Goal: Task Accomplishment & Management: Use online tool/utility

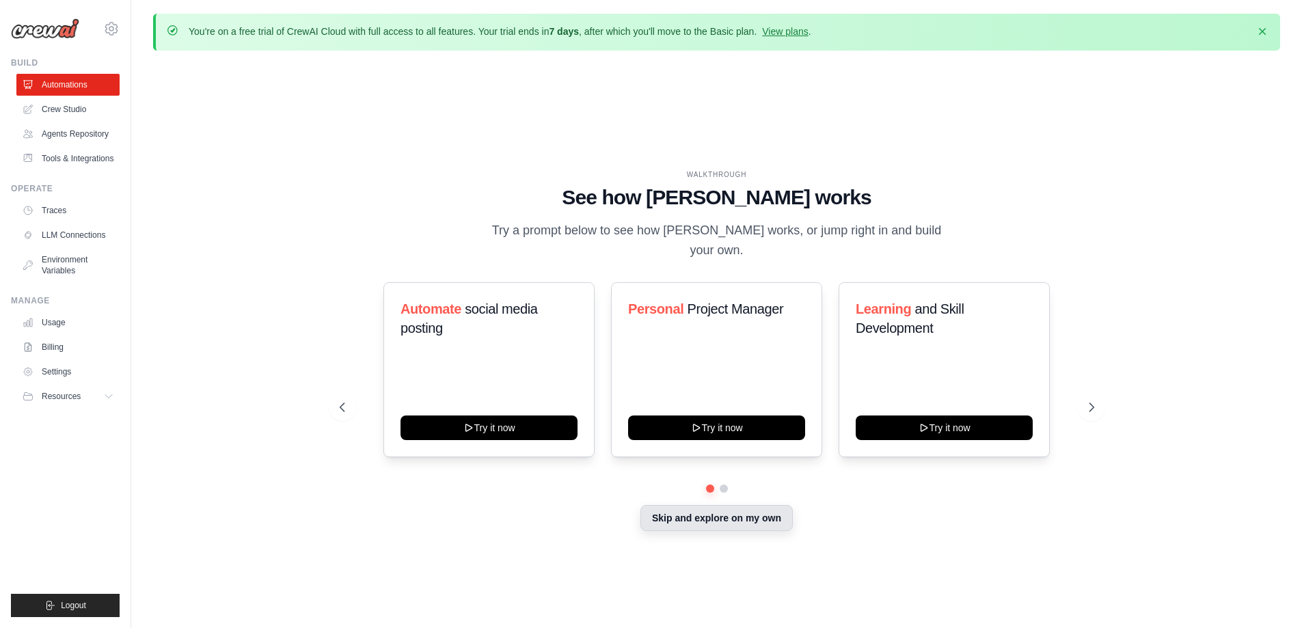
click at [703, 510] on button "Skip and explore on my own" at bounding box center [716, 518] width 152 height 26
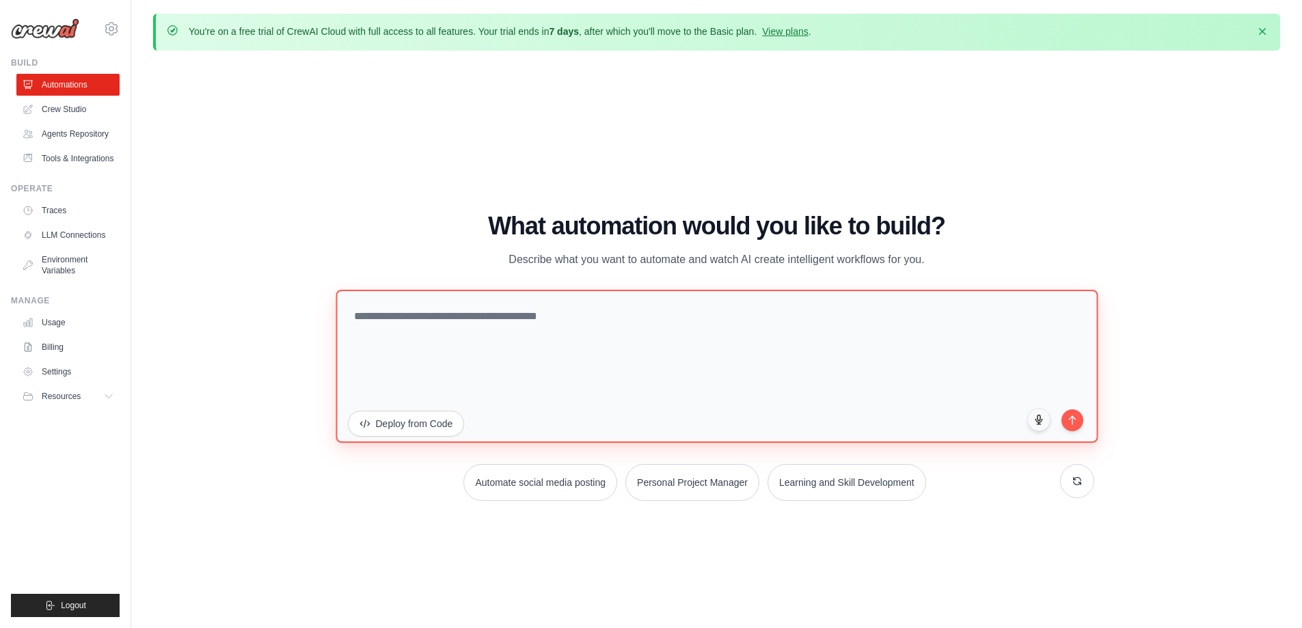
click at [485, 320] on textarea at bounding box center [717, 365] width 762 height 153
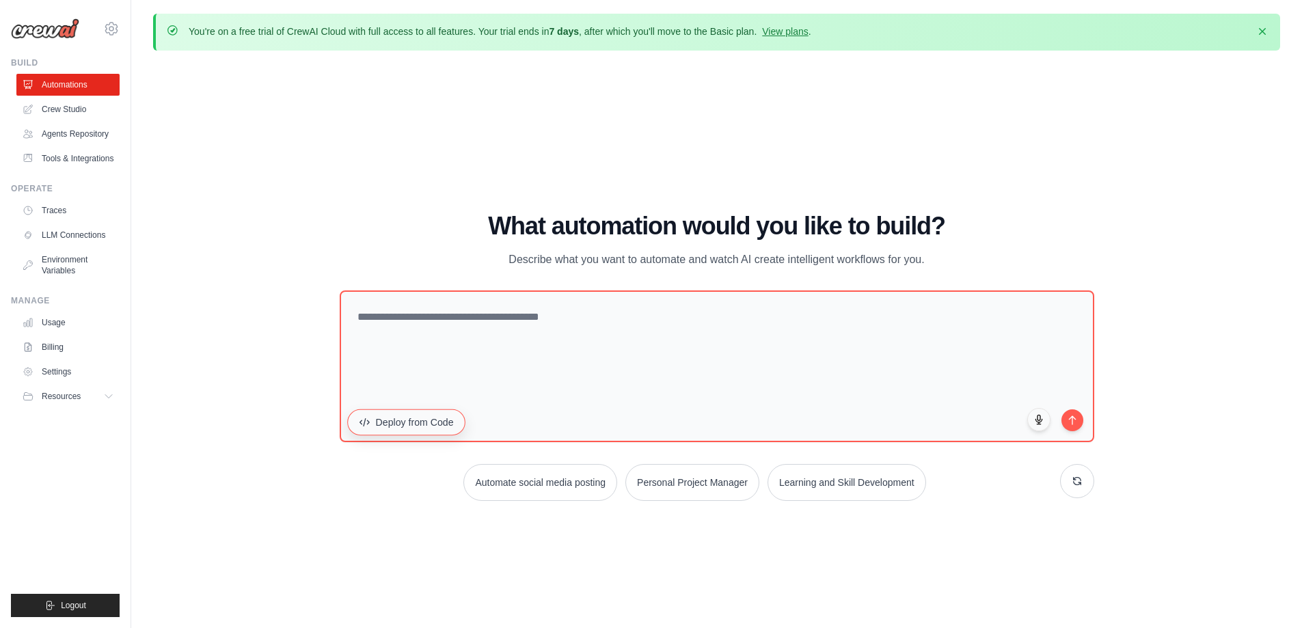
click at [422, 420] on button "Deploy from Code" at bounding box center [406, 422] width 118 height 26
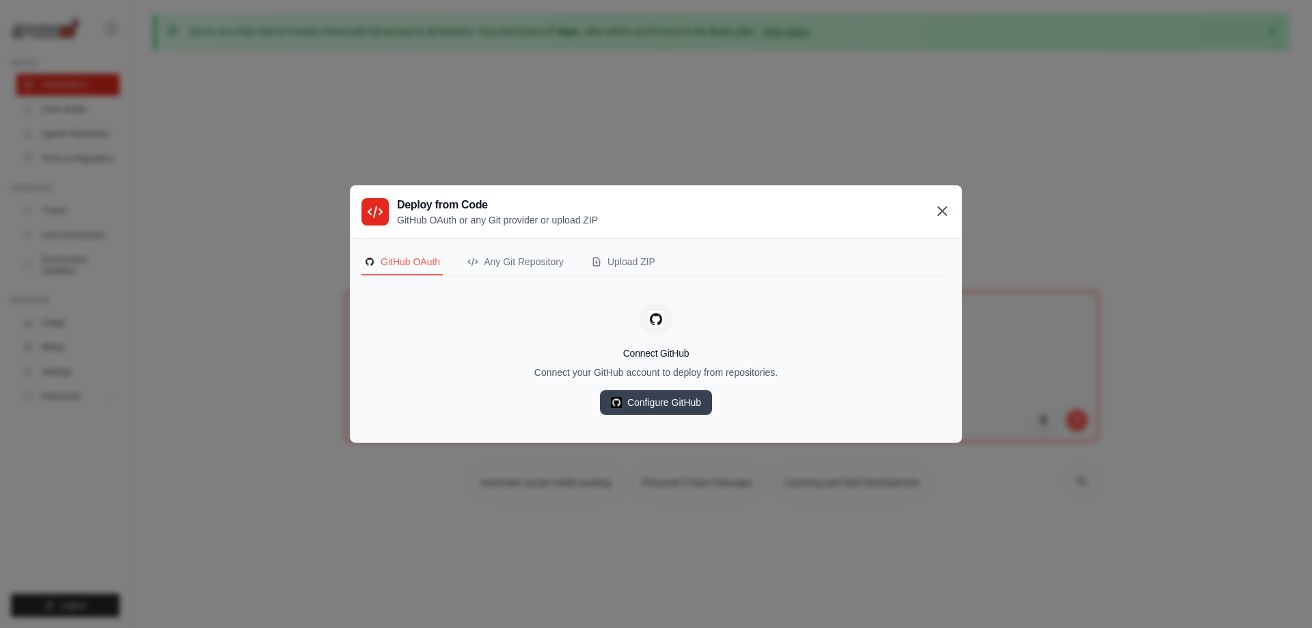
click at [941, 210] on icon at bounding box center [942, 211] width 8 height 8
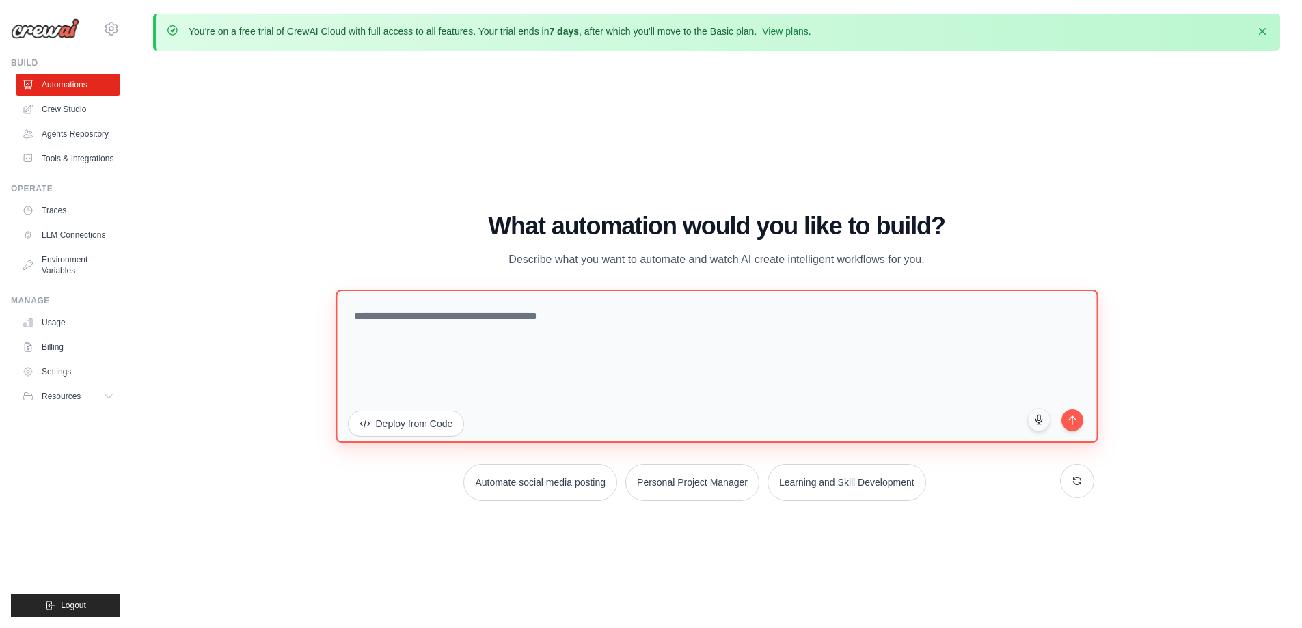
click at [482, 321] on textarea at bounding box center [717, 365] width 762 height 153
paste textarea "**********"
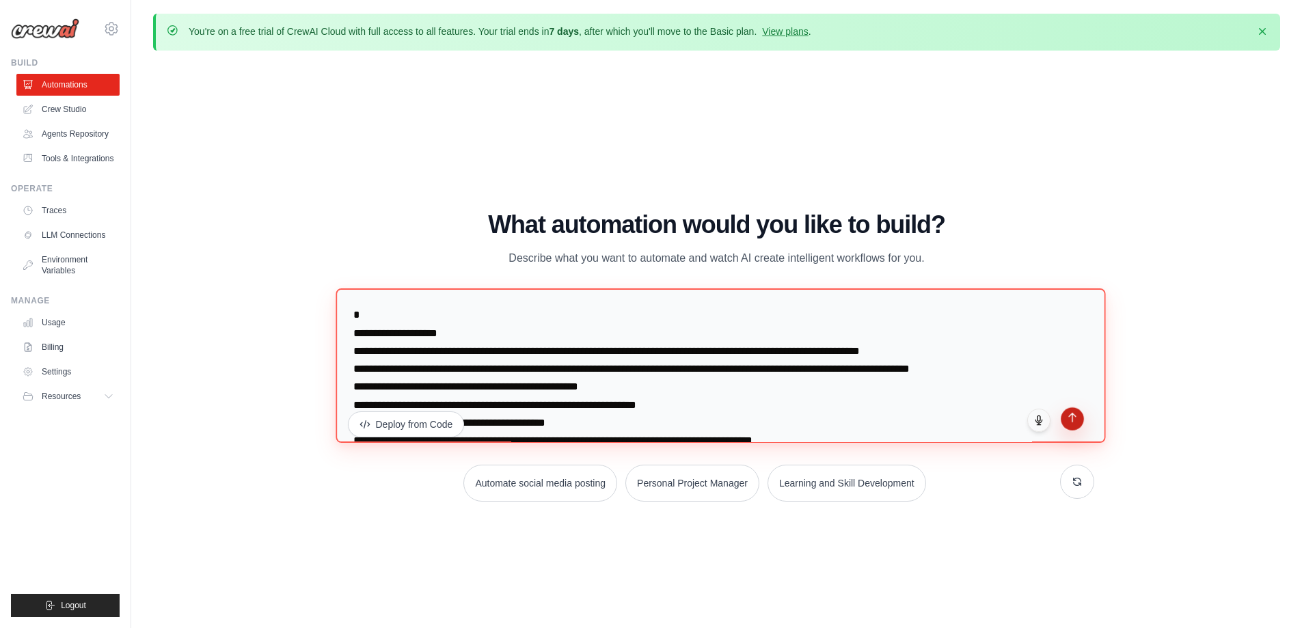
type textarea "**********"
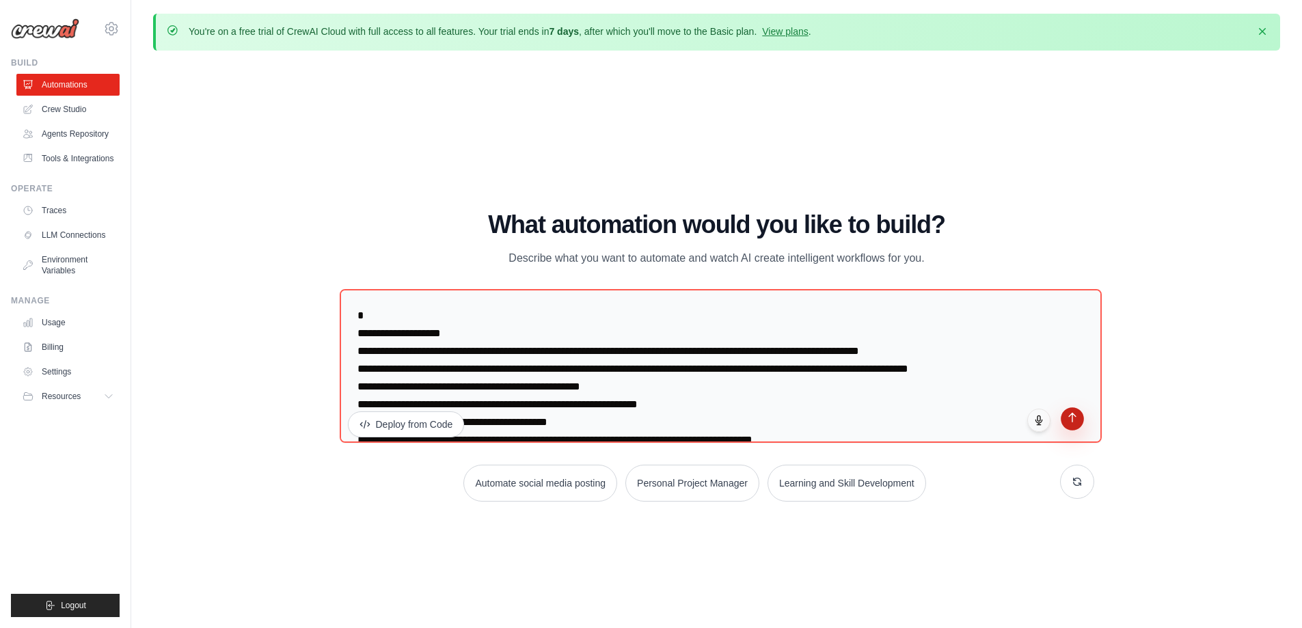
click at [1076, 419] on icon "submit" at bounding box center [1072, 417] width 12 height 12
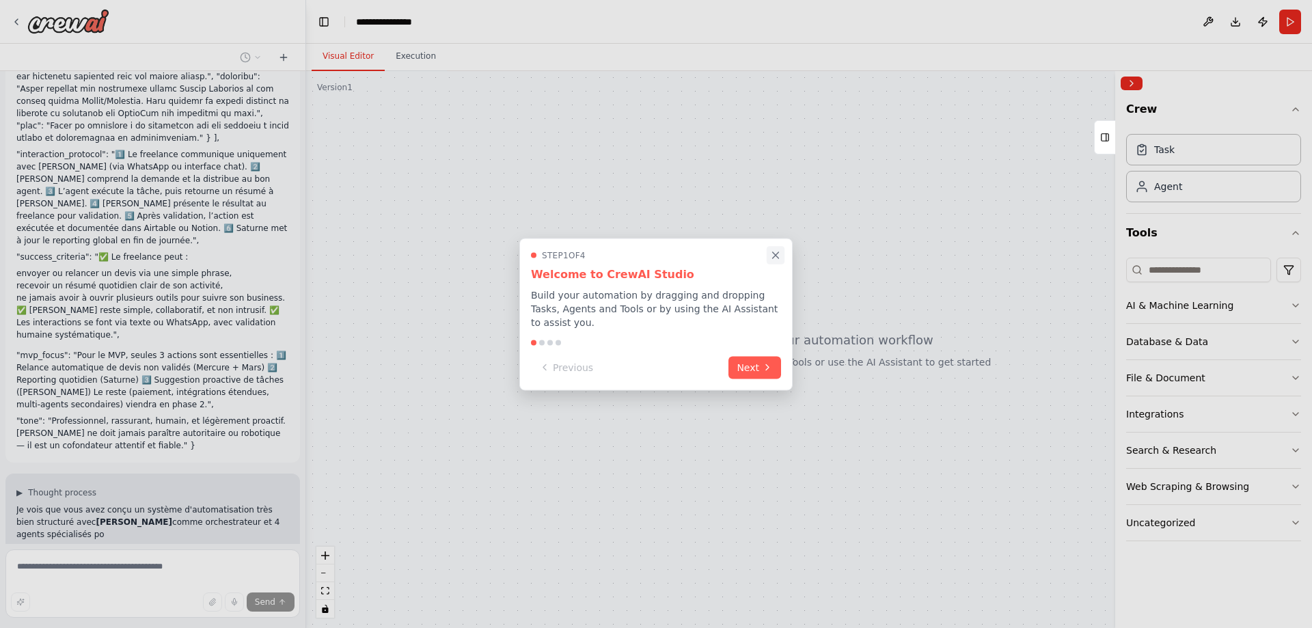
click at [773, 258] on icon "Close walkthrough" at bounding box center [775, 255] width 12 height 12
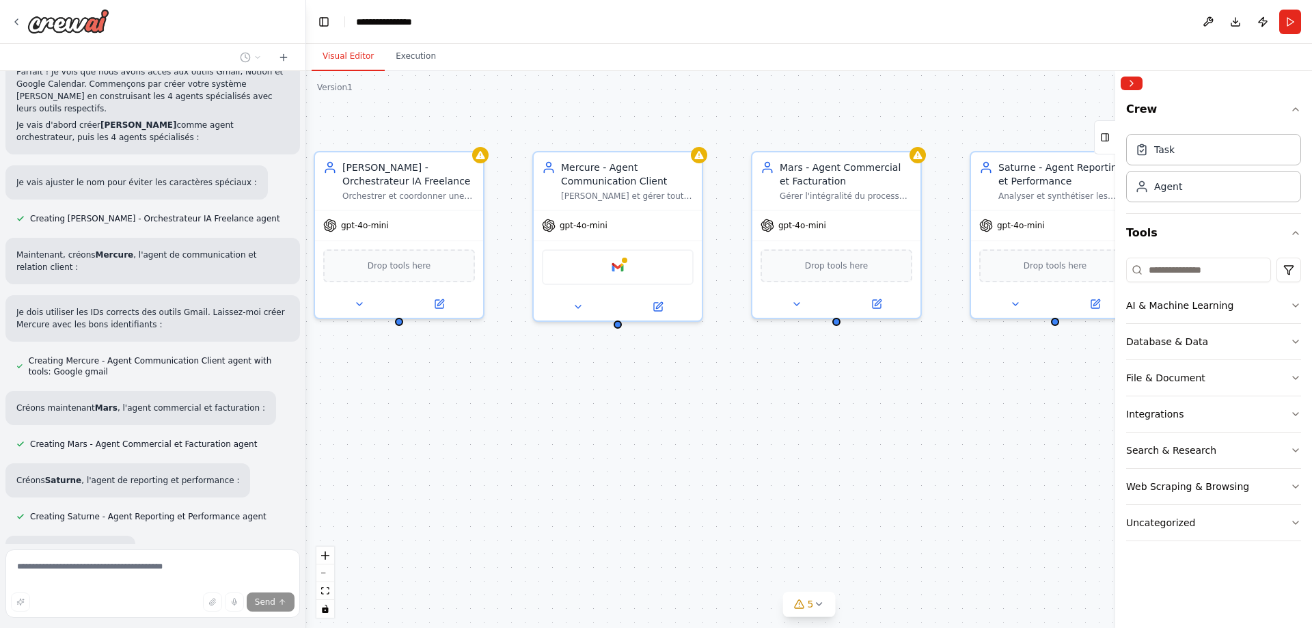
scroll to position [1475, 0]
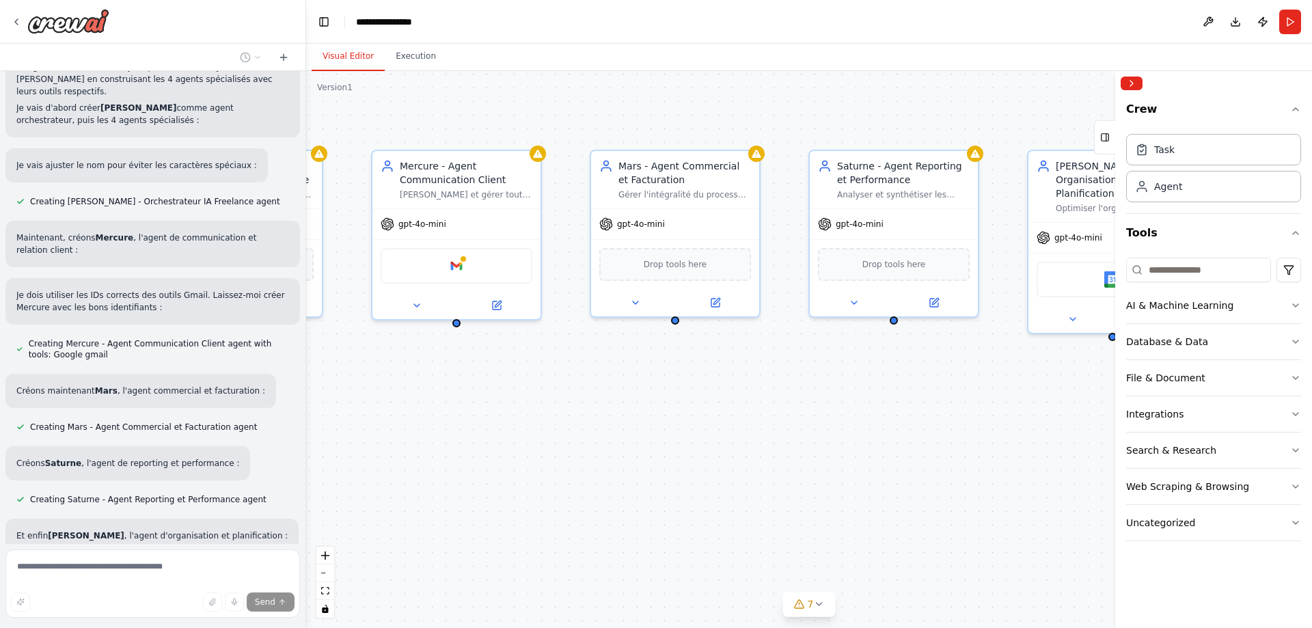
drag, startPoint x: 786, startPoint y: 435, endPoint x: 359, endPoint y: 445, distance: 427.2
click at [359, 445] on div "[PERSON_NAME] - Orchestrateur IA Freelance [PERSON_NAME] et coordonner une équi…" at bounding box center [809, 349] width 1006 height 557
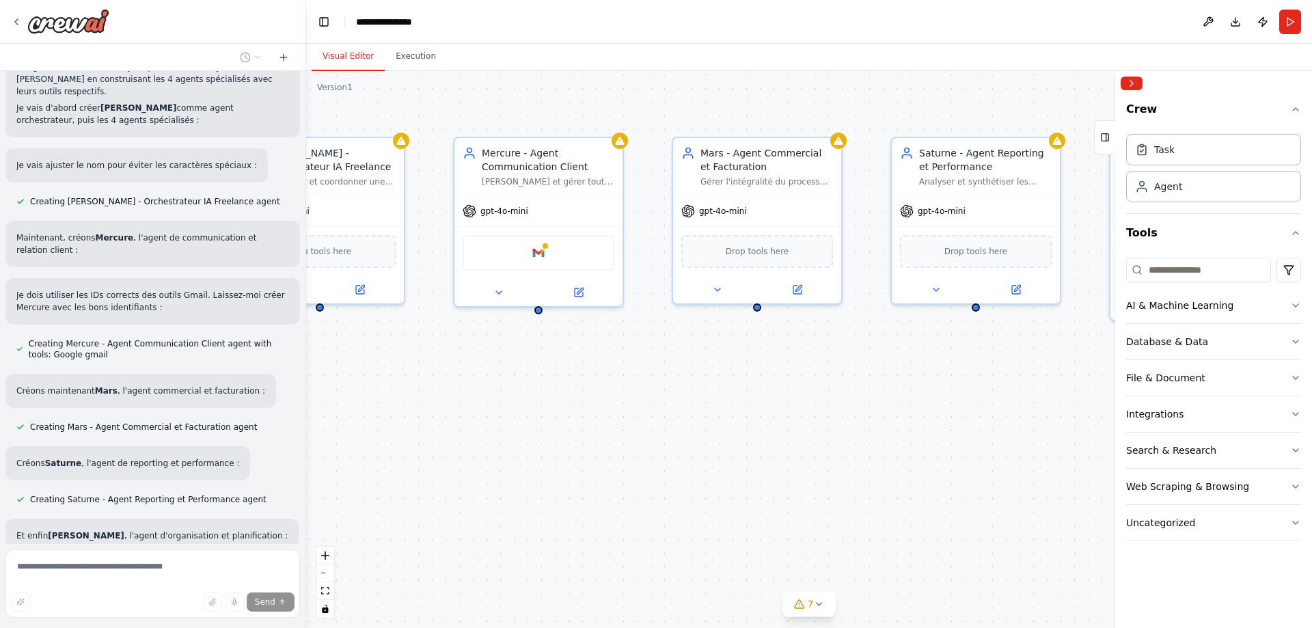
drag, startPoint x: 881, startPoint y: 430, endPoint x: 964, endPoint y: 418, distance: 84.4
click at [964, 418] on div "[PERSON_NAME] - Orchestrateur IA Freelance [PERSON_NAME] et coordonner une équi…" at bounding box center [809, 349] width 1006 height 557
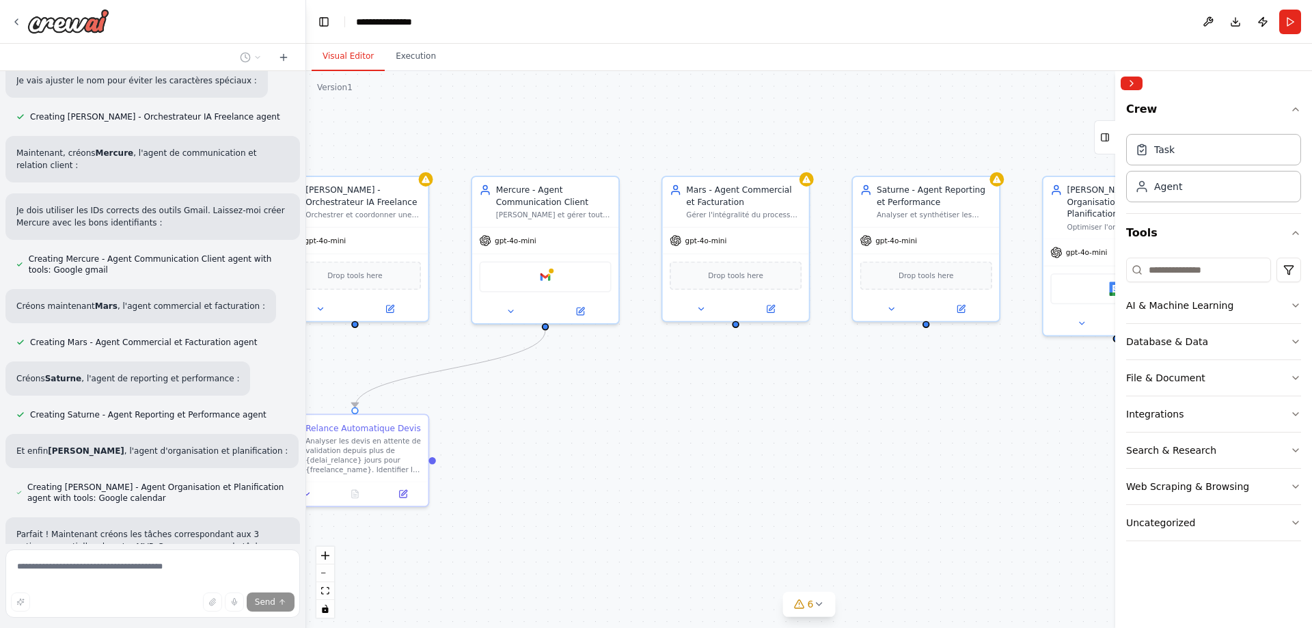
scroll to position [1572, 0]
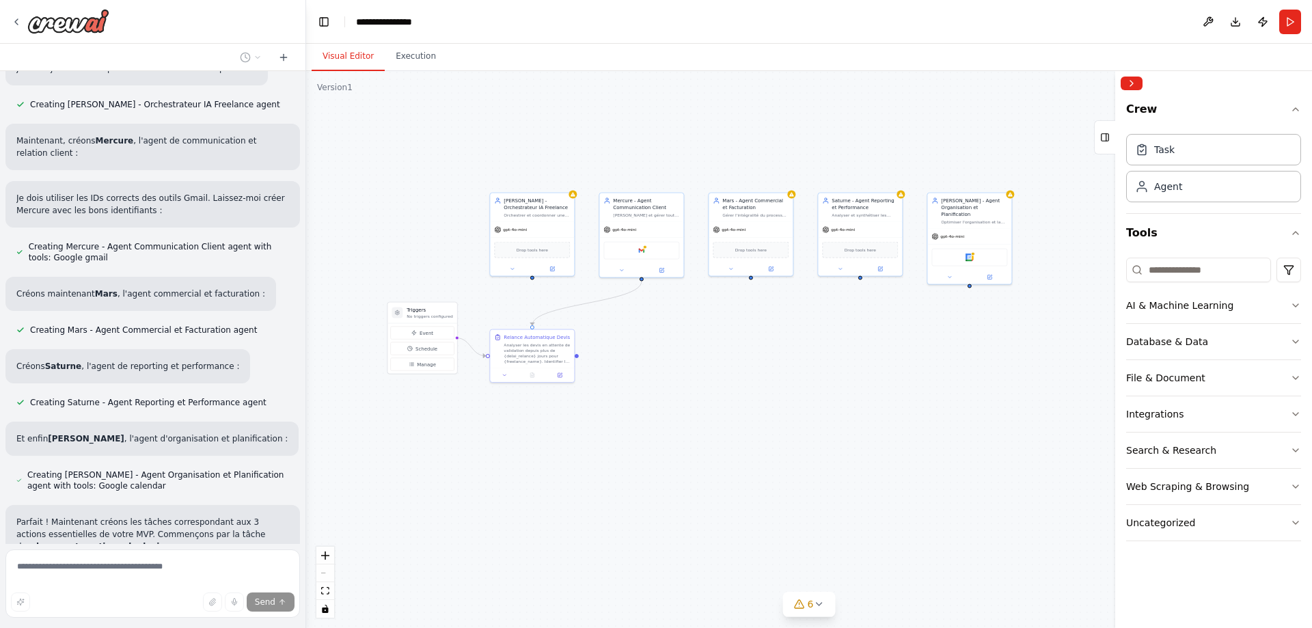
drag, startPoint x: 585, startPoint y: 556, endPoint x: 624, endPoint y: 456, distance: 106.5
click at [624, 456] on div ".deletable-edge-delete-btn { width: 20px; height: 20px; border: 0px solid #ffff…" at bounding box center [809, 349] width 1006 height 557
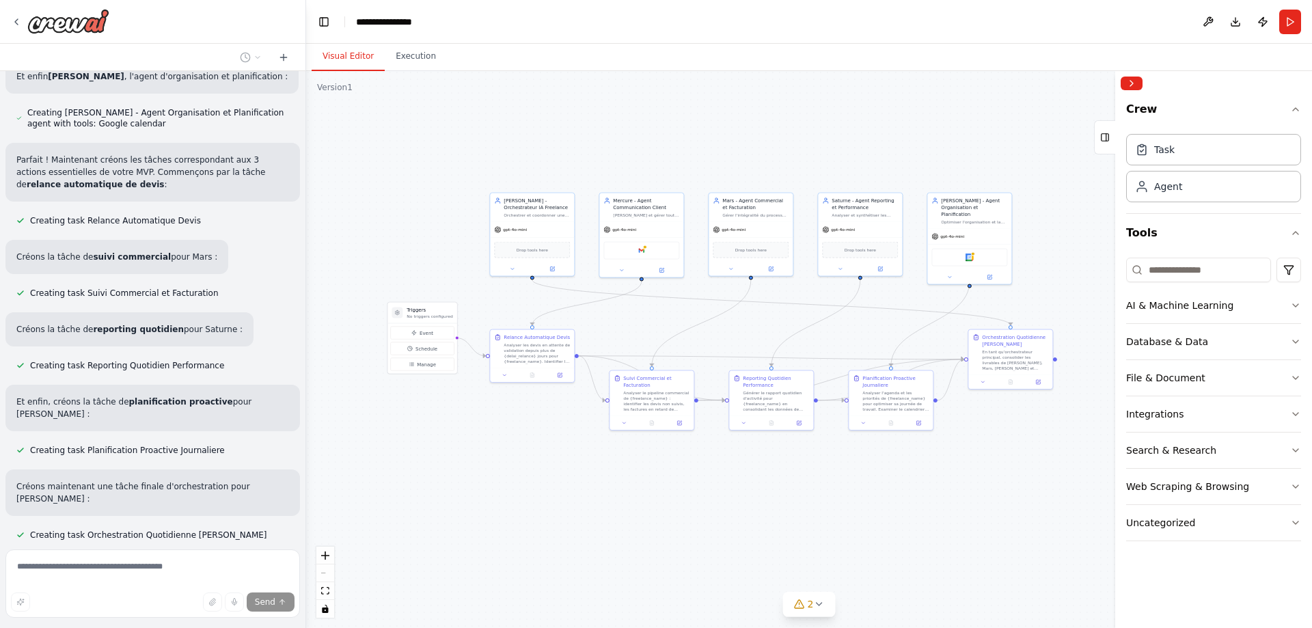
scroll to position [1967, 0]
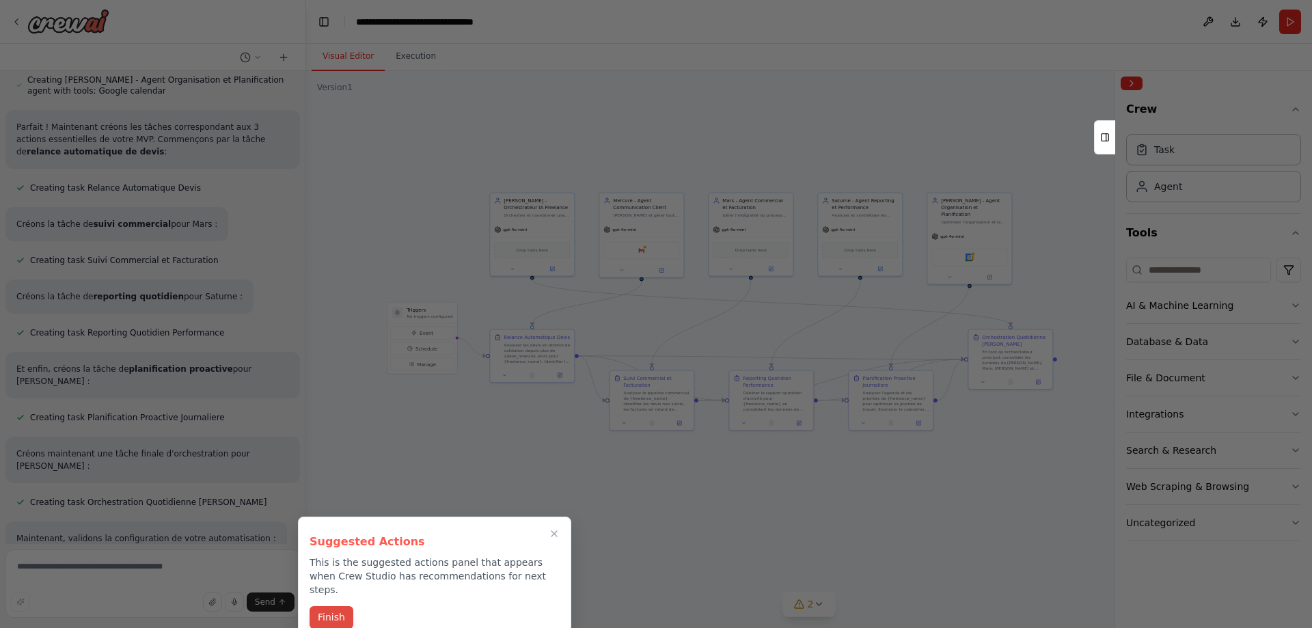
click at [325, 606] on button "Finish" at bounding box center [332, 617] width 44 height 23
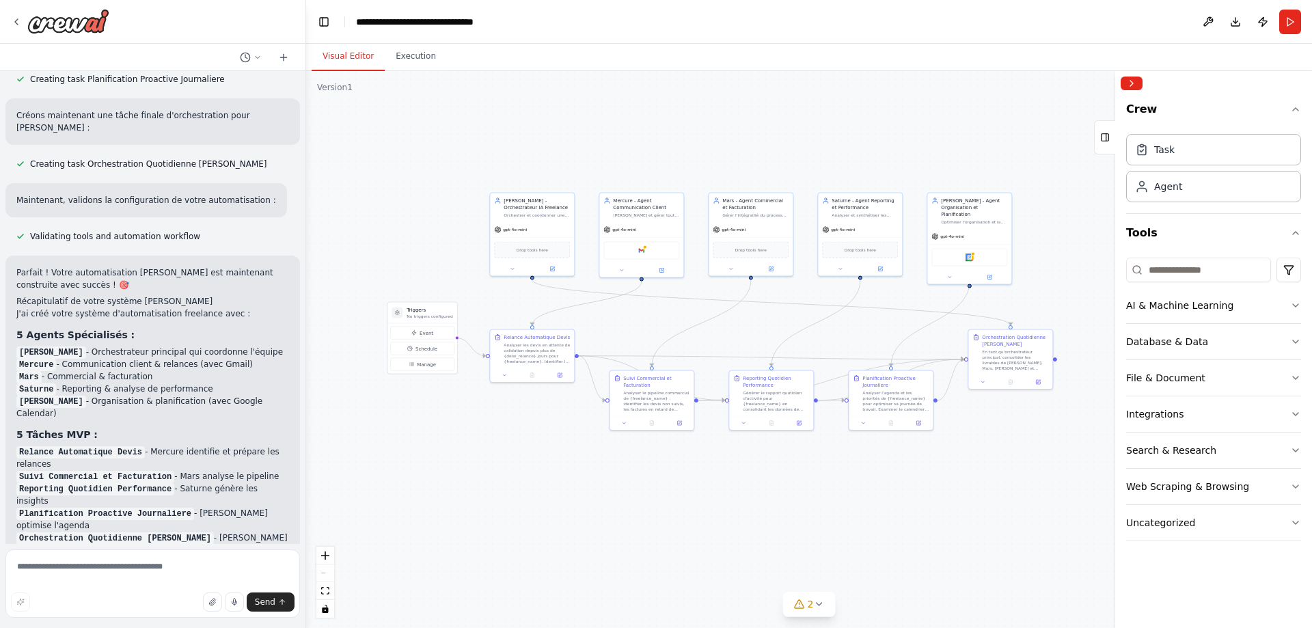
scroll to position [2309, 0]
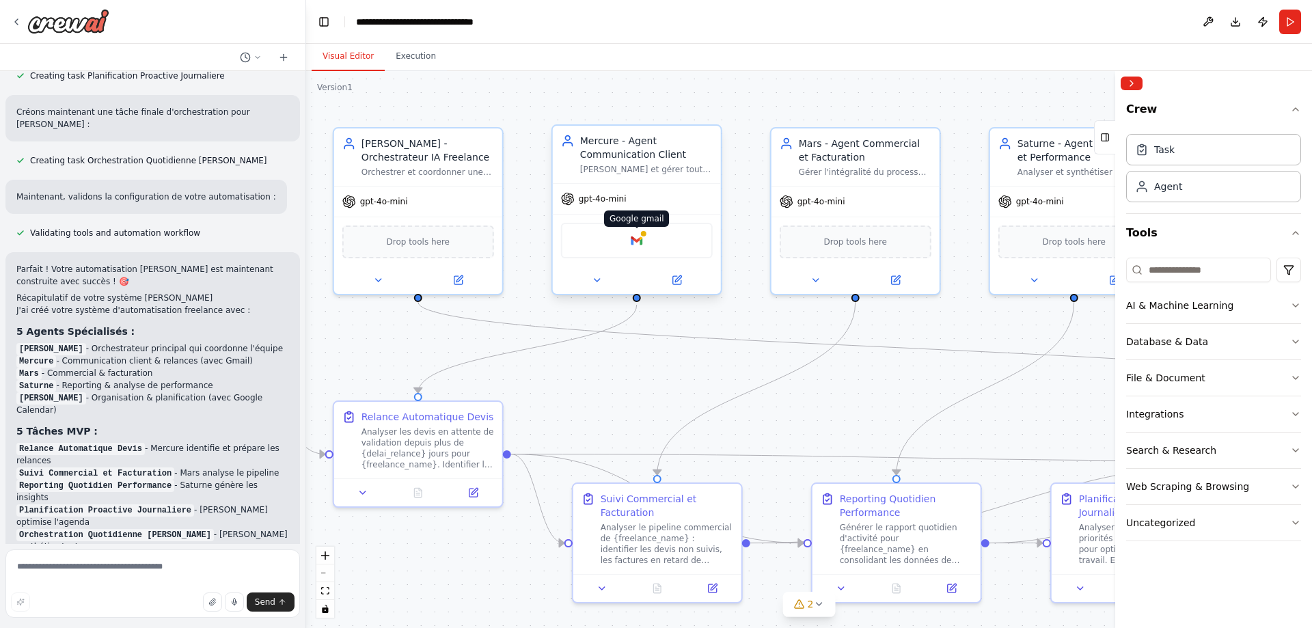
click at [638, 233] on img at bounding box center [637, 240] width 16 height 16
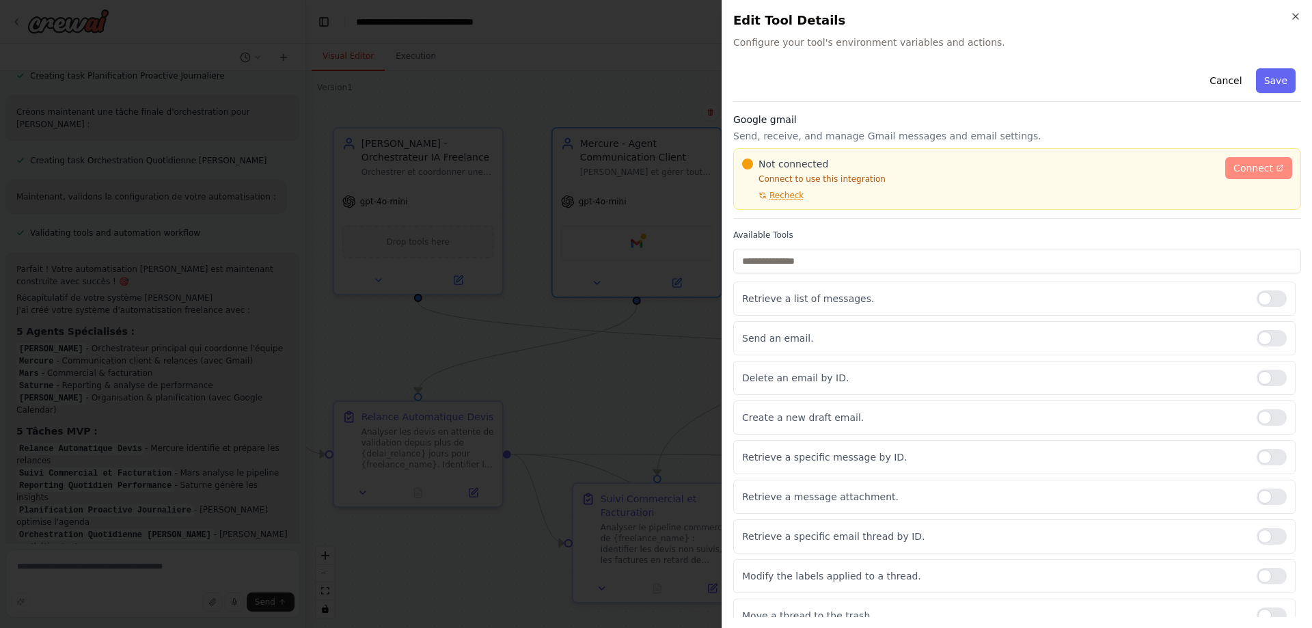
click at [1257, 176] on link "Connect" at bounding box center [1258, 168] width 67 height 22
click at [782, 196] on span "Recheck" at bounding box center [786, 195] width 34 height 11
click at [1242, 167] on span "Connect" at bounding box center [1253, 168] width 40 height 14
click at [1297, 16] on icon "button" at bounding box center [1295, 16] width 11 height 11
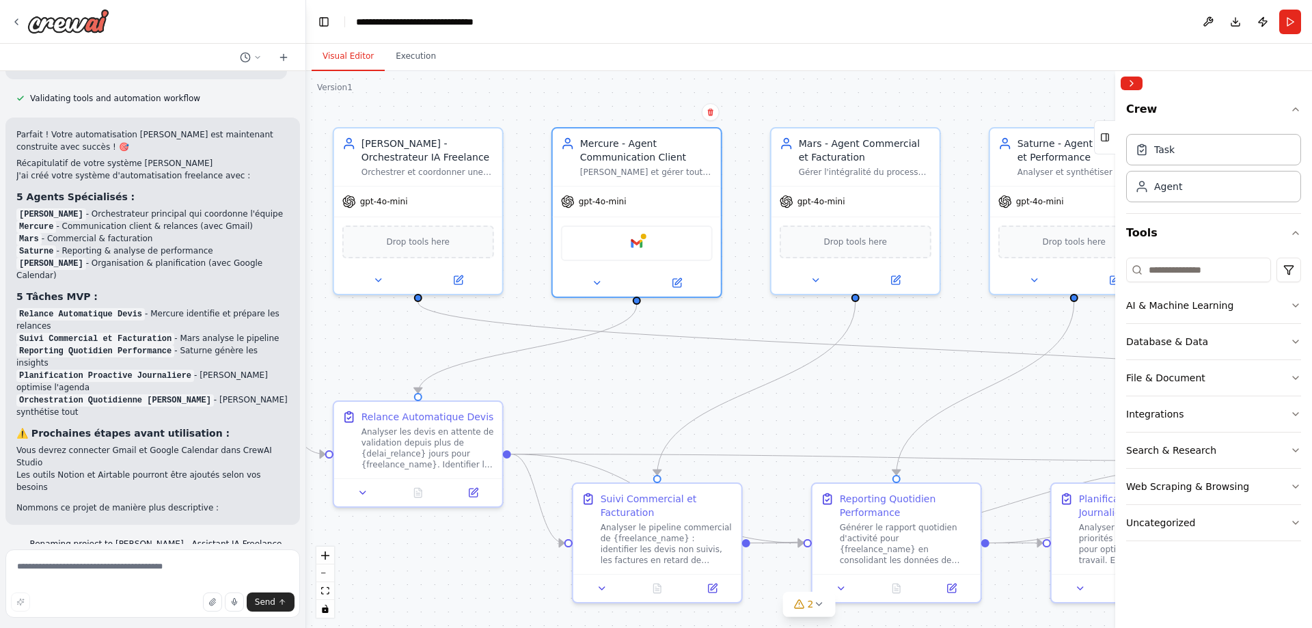
scroll to position [2446, 0]
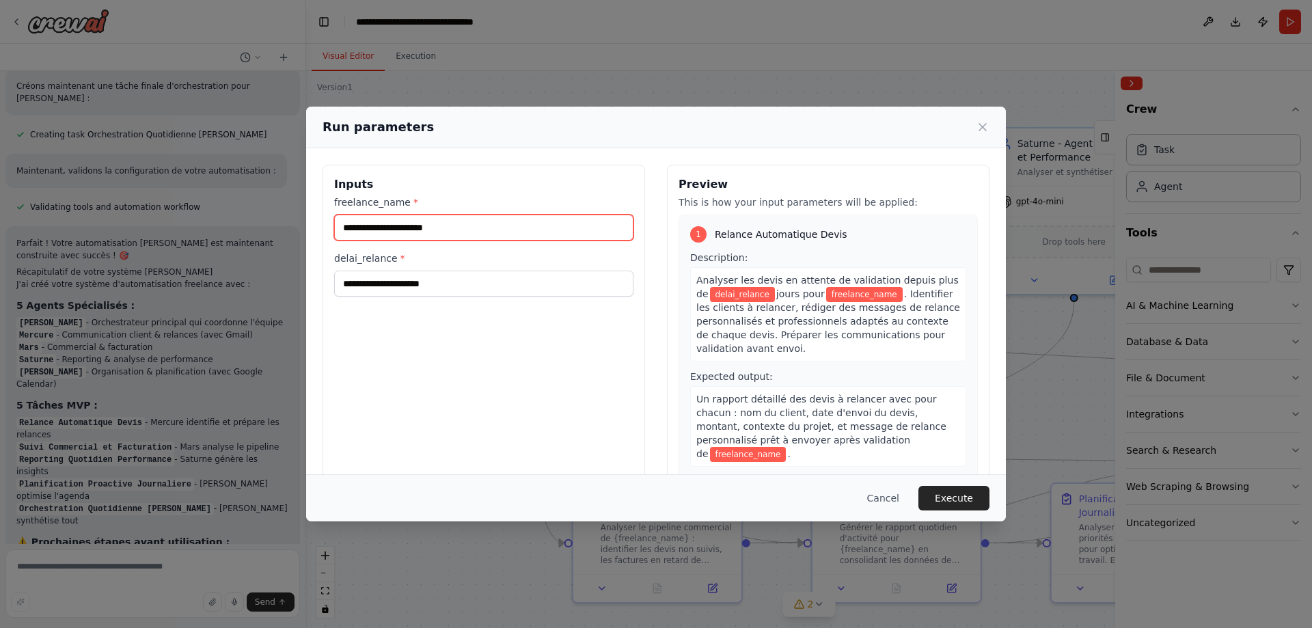
click at [452, 226] on input "freelance_name *" at bounding box center [483, 228] width 299 height 26
type input "*****"
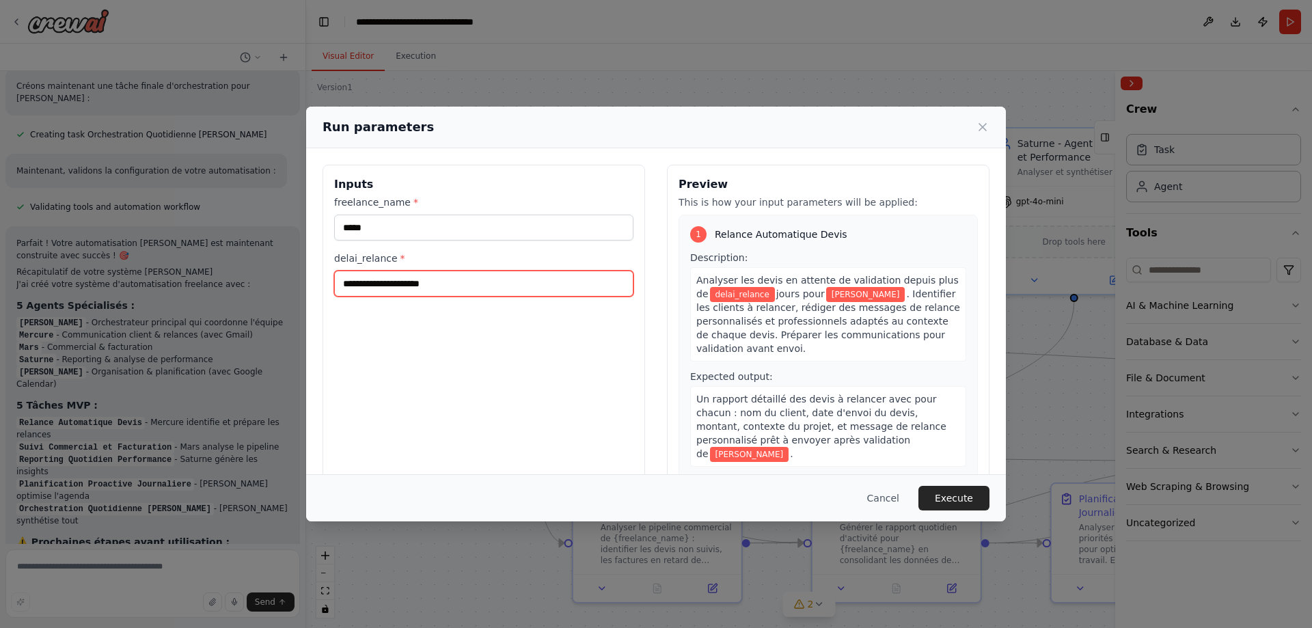
click at [469, 279] on input "delai_relance *" at bounding box center [483, 284] width 299 height 26
type input "*"
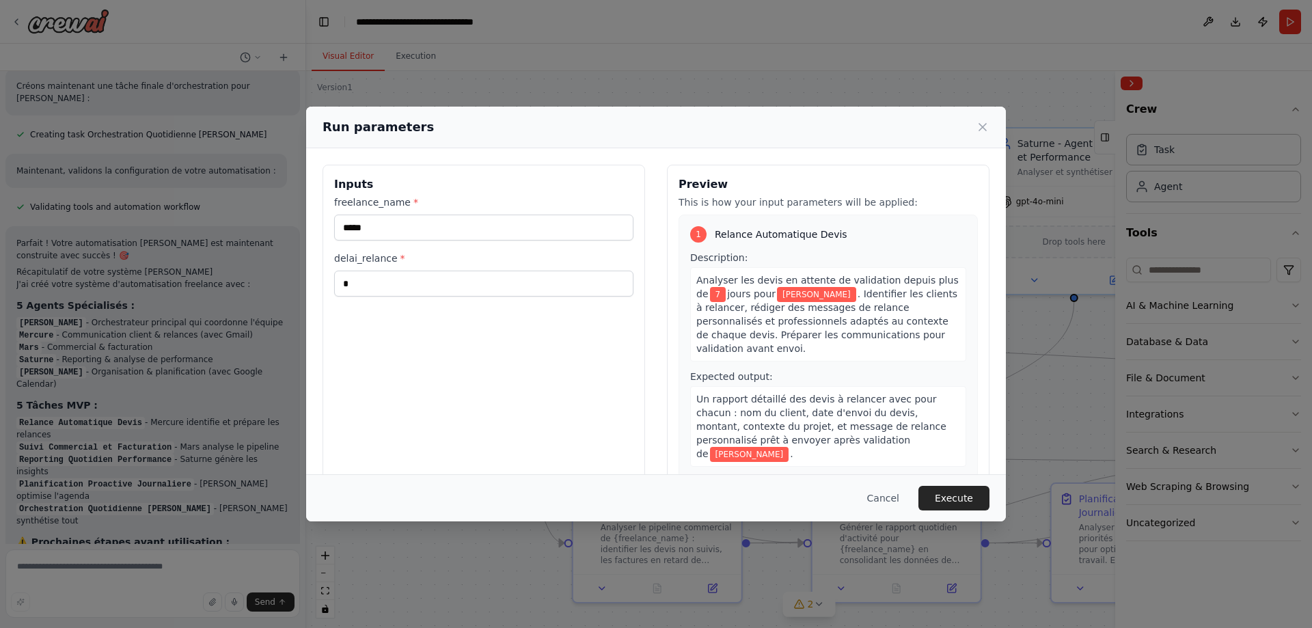
click at [490, 341] on div "Inputs freelance_name * ***** delai_relance * *" at bounding box center [484, 327] width 323 height 324
click at [939, 495] on button "Execute" at bounding box center [953, 498] width 71 height 25
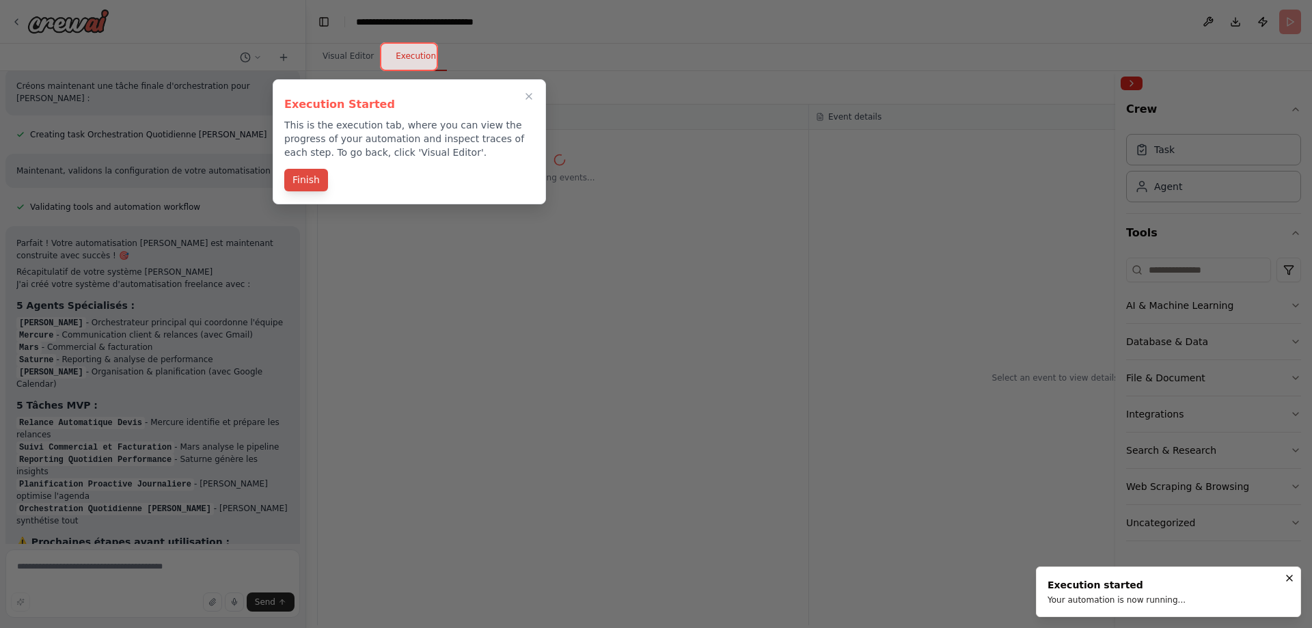
click at [308, 177] on button "Finish" at bounding box center [306, 180] width 44 height 23
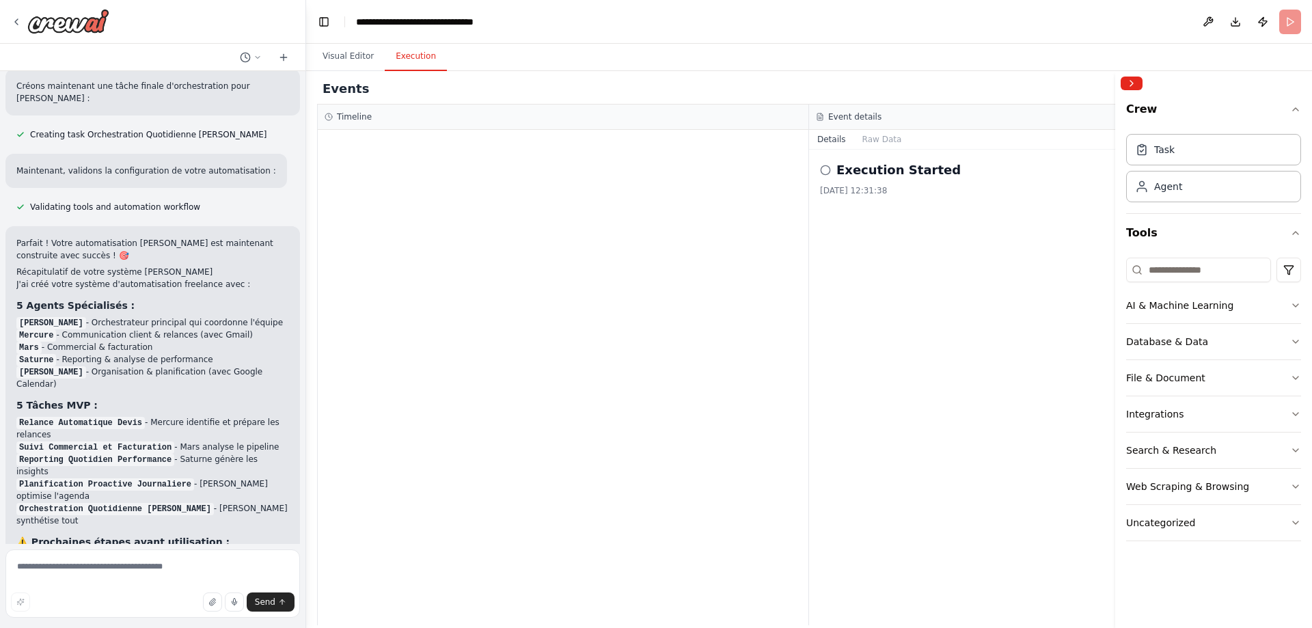
click at [825, 169] on icon at bounding box center [825, 170] width 11 height 11
click at [341, 57] on button "Visual Editor" at bounding box center [348, 56] width 73 height 29
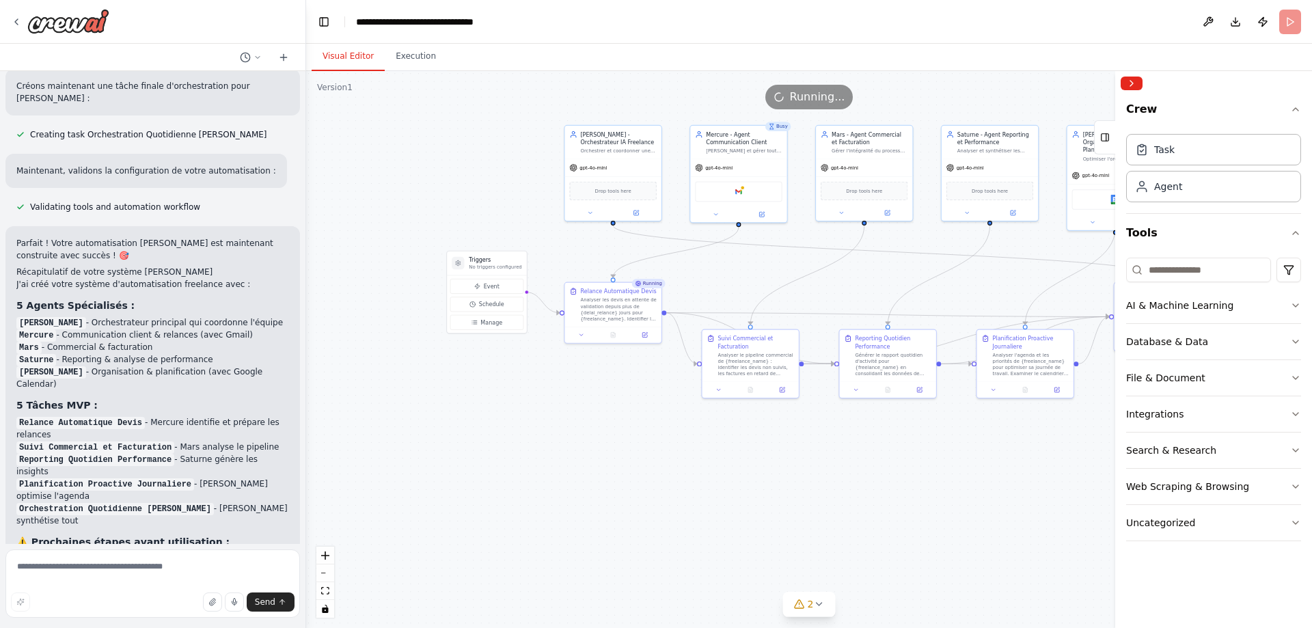
drag, startPoint x: 919, startPoint y: 547, endPoint x: 1008, endPoint y: 433, distance: 144.6
click at [1008, 433] on div ".deletable-edge-delete-btn { width: 20px; height: 20px; border: 0px solid #ffff…" at bounding box center [809, 349] width 1006 height 557
click at [612, 306] on div "Analyser les devis en attente de validation depuis plus de {delai_relance} jour…" at bounding box center [618, 307] width 76 height 25
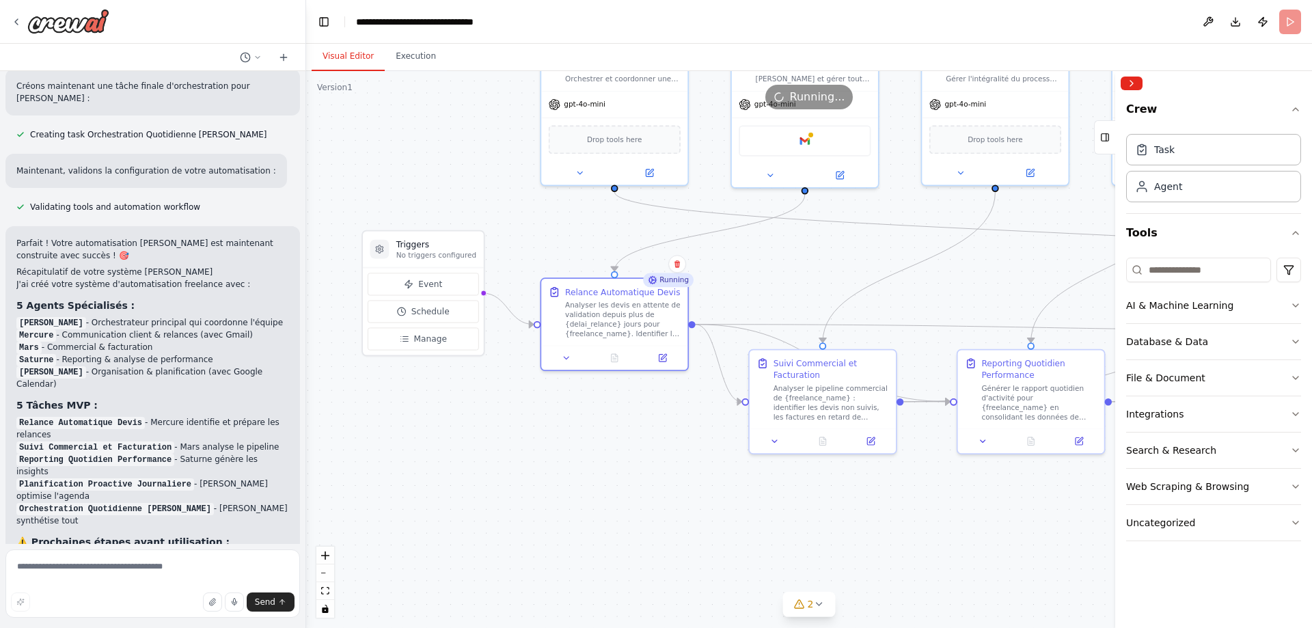
drag, startPoint x: 516, startPoint y: 210, endPoint x: 532, endPoint y: 288, distance: 78.8
click at [532, 288] on div ".deletable-edge-delete-btn { width: 20px; height: 20px; border: 0px solid #ffff…" at bounding box center [809, 349] width 1006 height 557
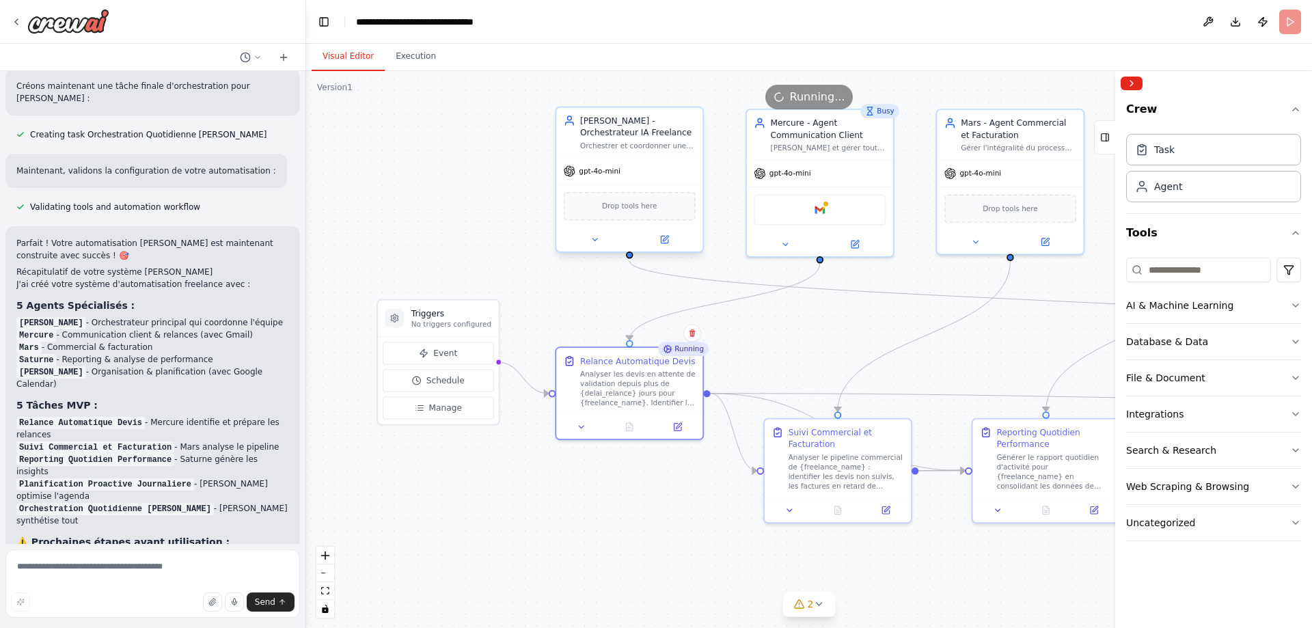
click at [622, 146] on div "Orchestrer et coordonner une équipe de 4 agents IA spécialisés (Mercure, Mars, …" at bounding box center [637, 146] width 115 height 10
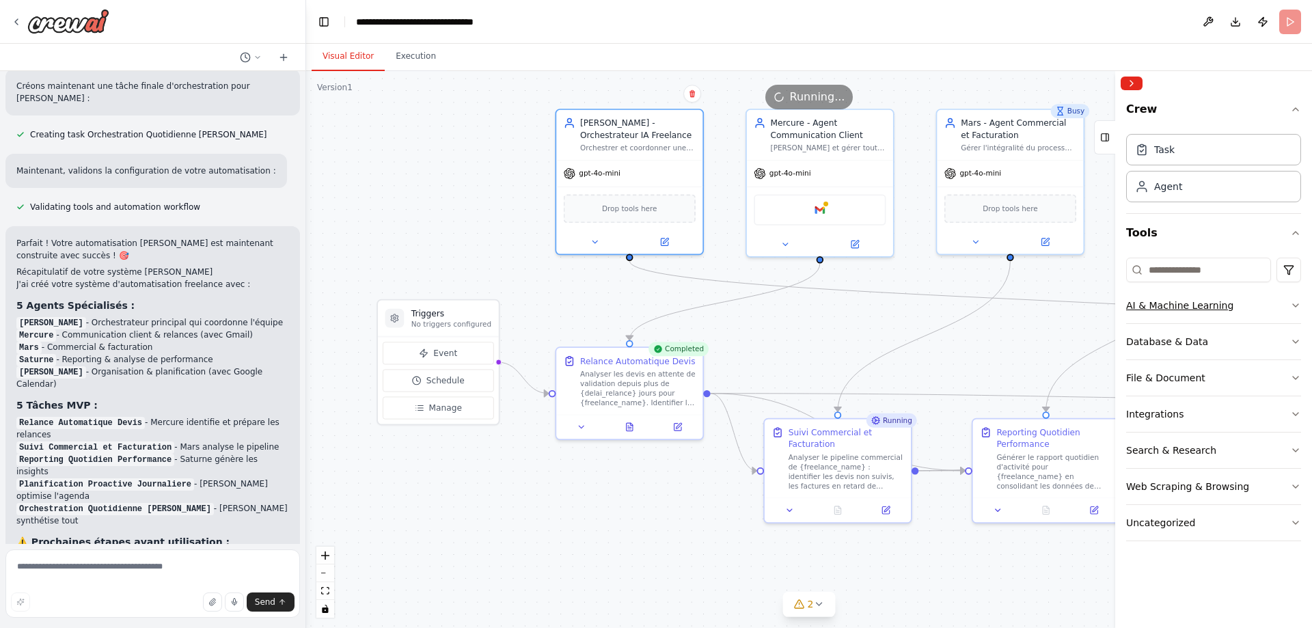
click at [1276, 305] on button "AI & Machine Learning" at bounding box center [1213, 306] width 175 height 36
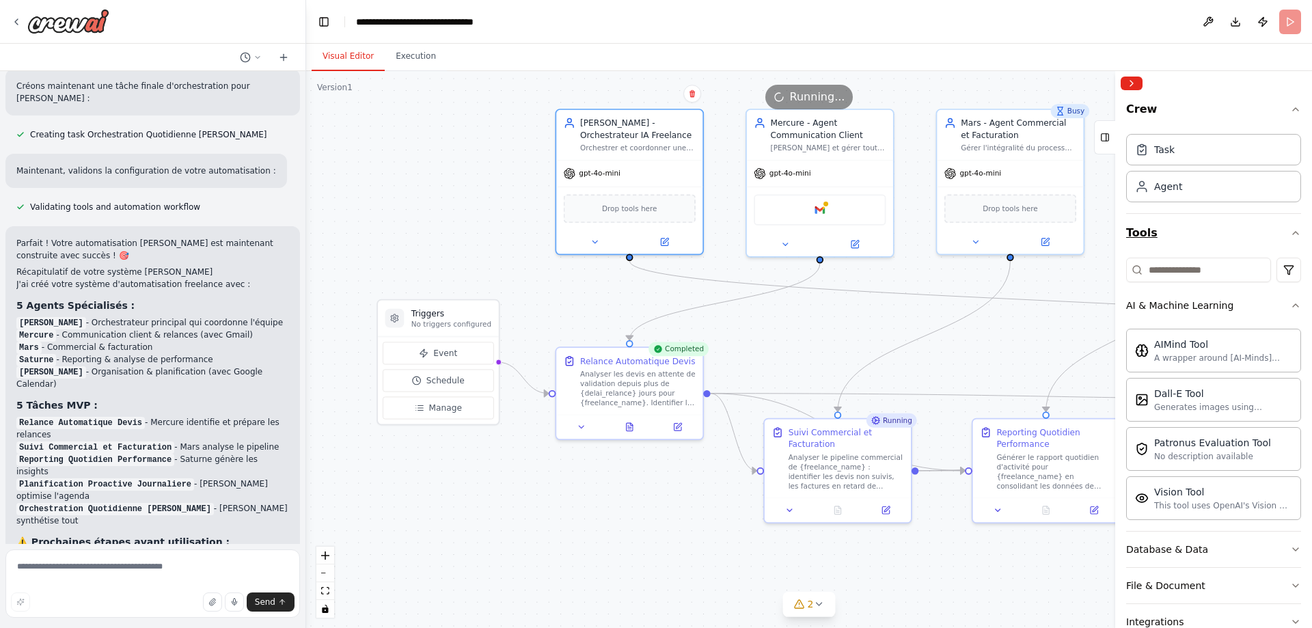
click at [1290, 233] on icon "button" at bounding box center [1295, 233] width 11 height 11
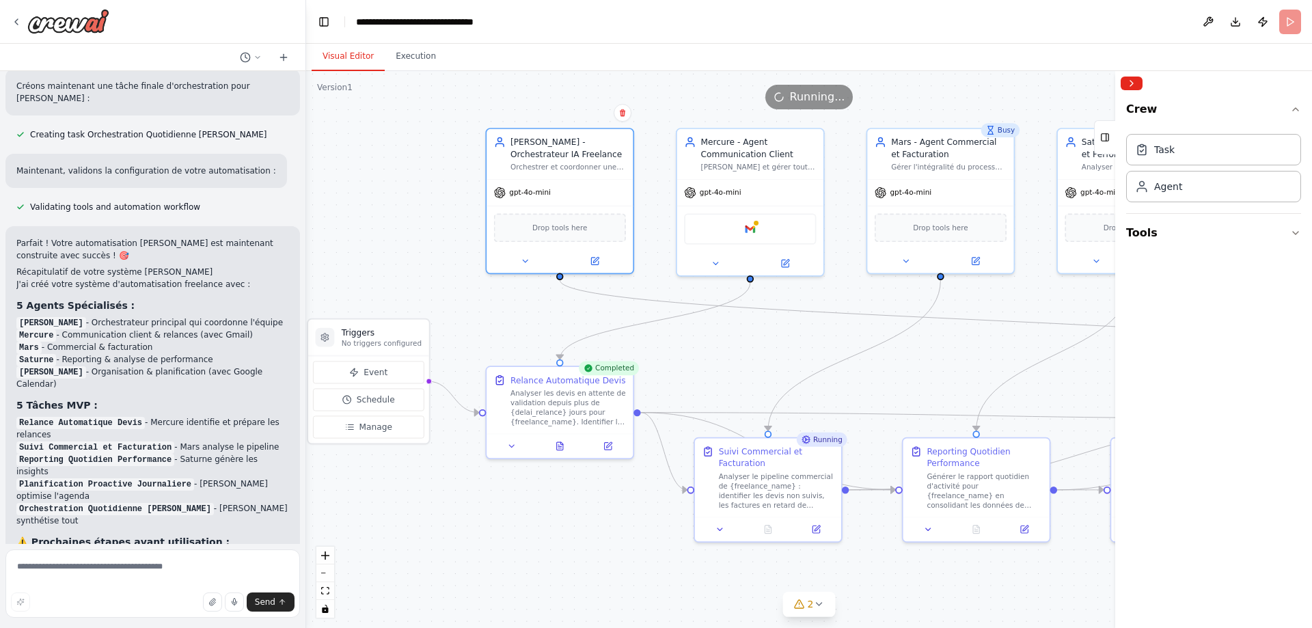
drag, startPoint x: 877, startPoint y: 314, endPoint x: 807, endPoint y: 333, distance: 72.3
click at [807, 333] on div ".deletable-edge-delete-btn { width: 20px; height: 20px; border: 0px solid #ffff…" at bounding box center [809, 349] width 1006 height 557
click at [567, 159] on div "[PERSON_NAME] - Orchestrateur IA Freelance [PERSON_NAME] et coordonner une équi…" at bounding box center [567, 152] width 115 height 36
click at [1210, 191] on div "Agent" at bounding box center [1213, 185] width 175 height 31
click at [1163, 187] on div "Agent" at bounding box center [1168, 186] width 28 height 14
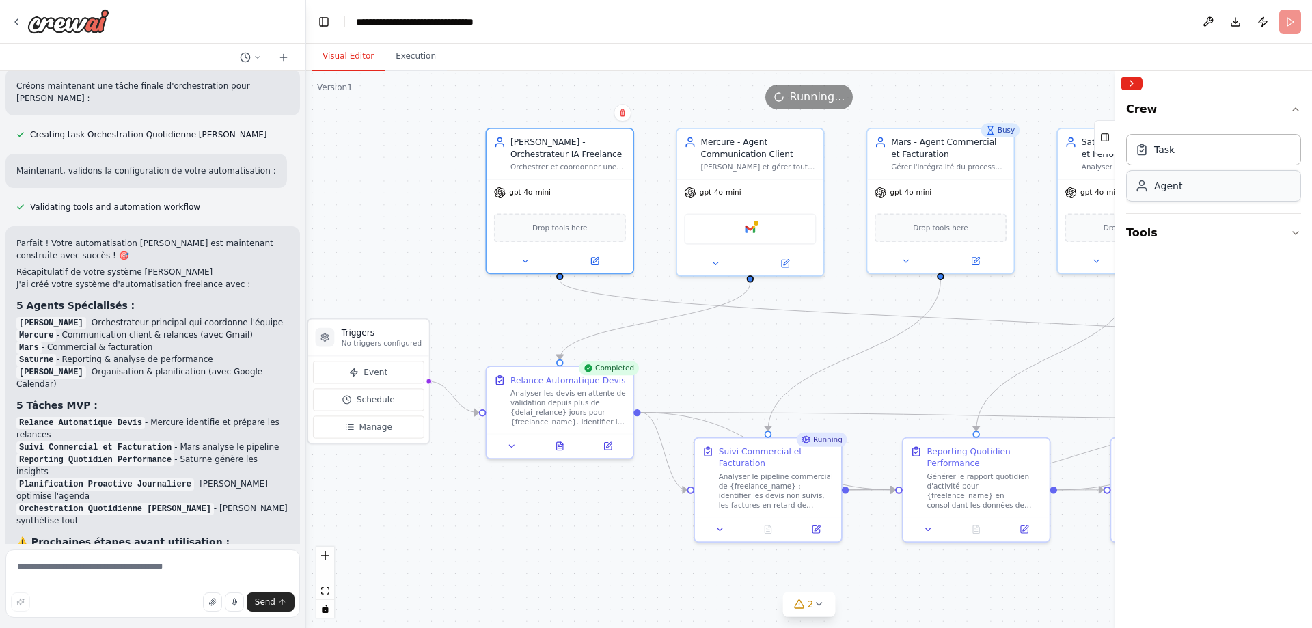
click at [1163, 187] on div "Agent" at bounding box center [1168, 186] width 28 height 14
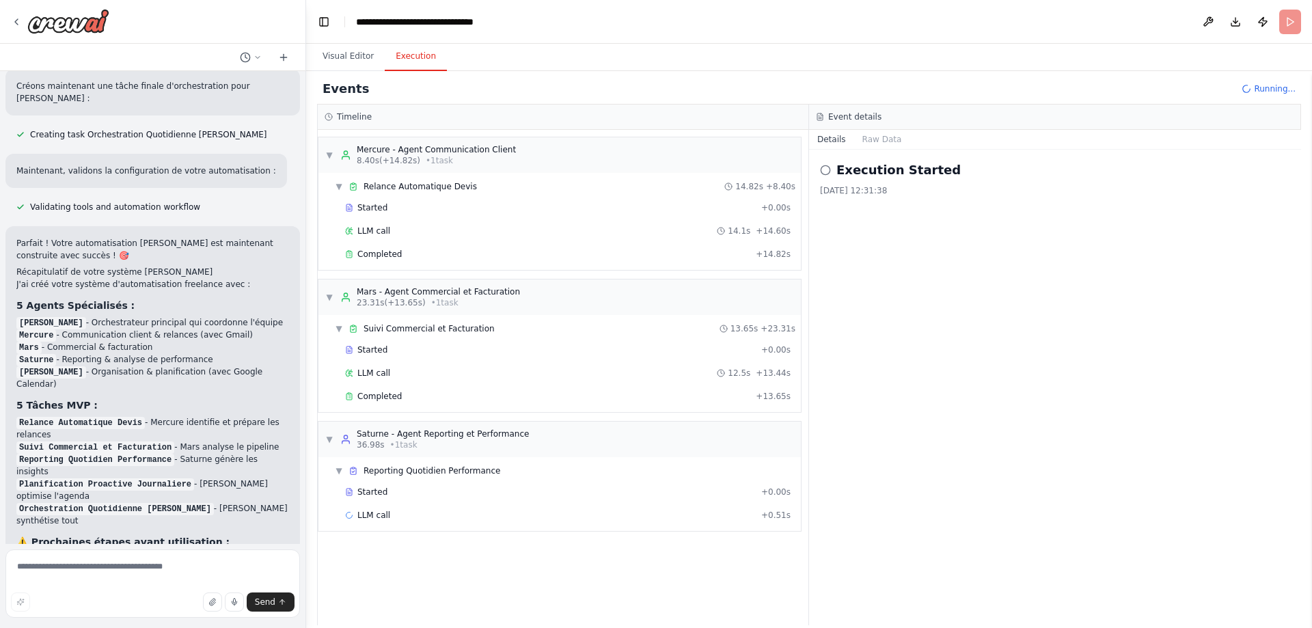
click at [413, 61] on button "Execution" at bounding box center [416, 56] width 62 height 29
click at [827, 167] on icon at bounding box center [825, 170] width 11 height 11
click at [875, 141] on button "Raw Data" at bounding box center [882, 139] width 56 height 19
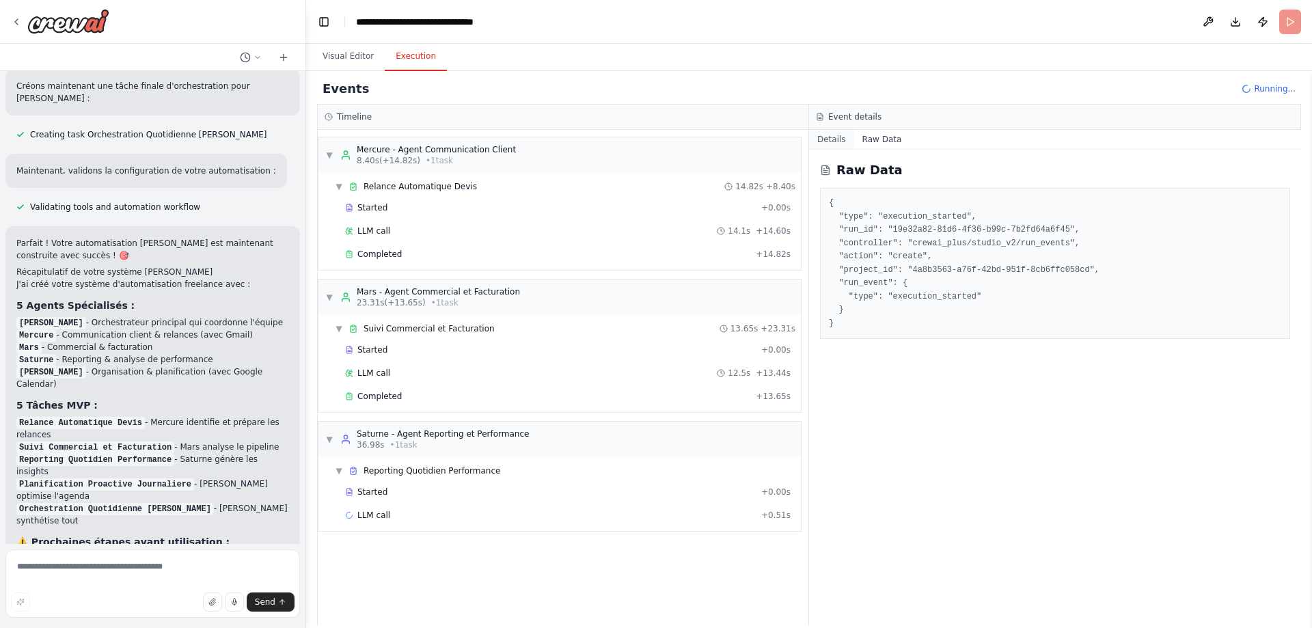
click at [832, 143] on button "Details" at bounding box center [831, 139] width 45 height 19
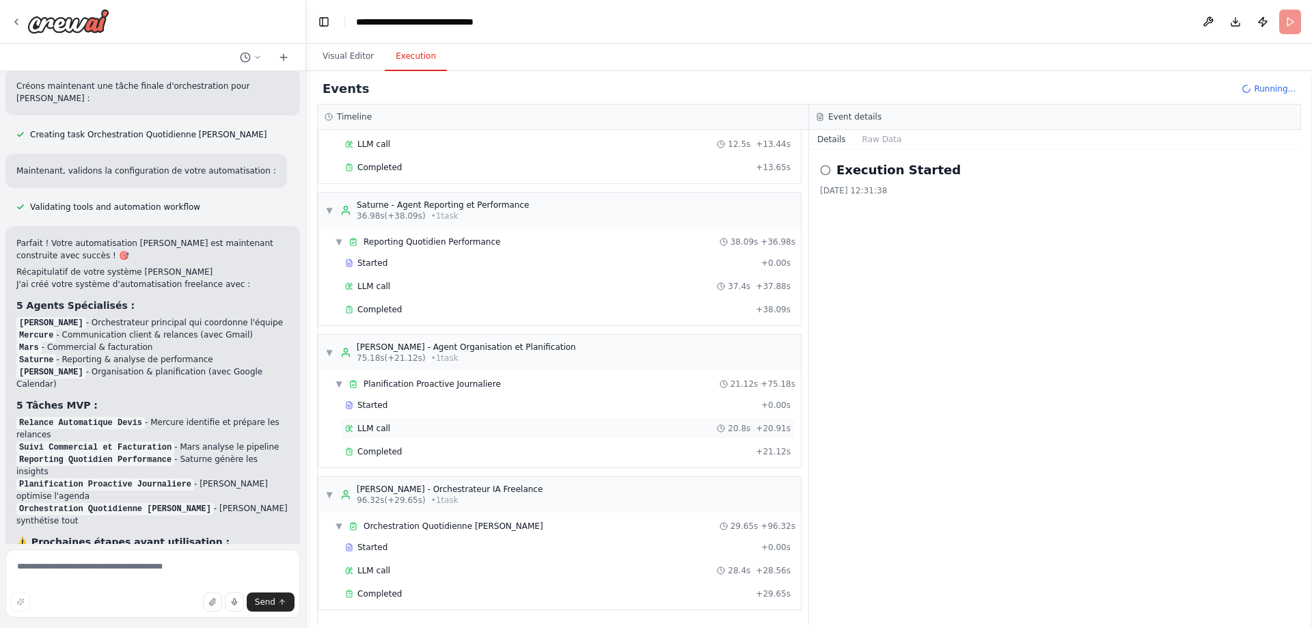
scroll to position [2446, 0]
